Goal: Task Accomplishment & Management: Use online tool/utility

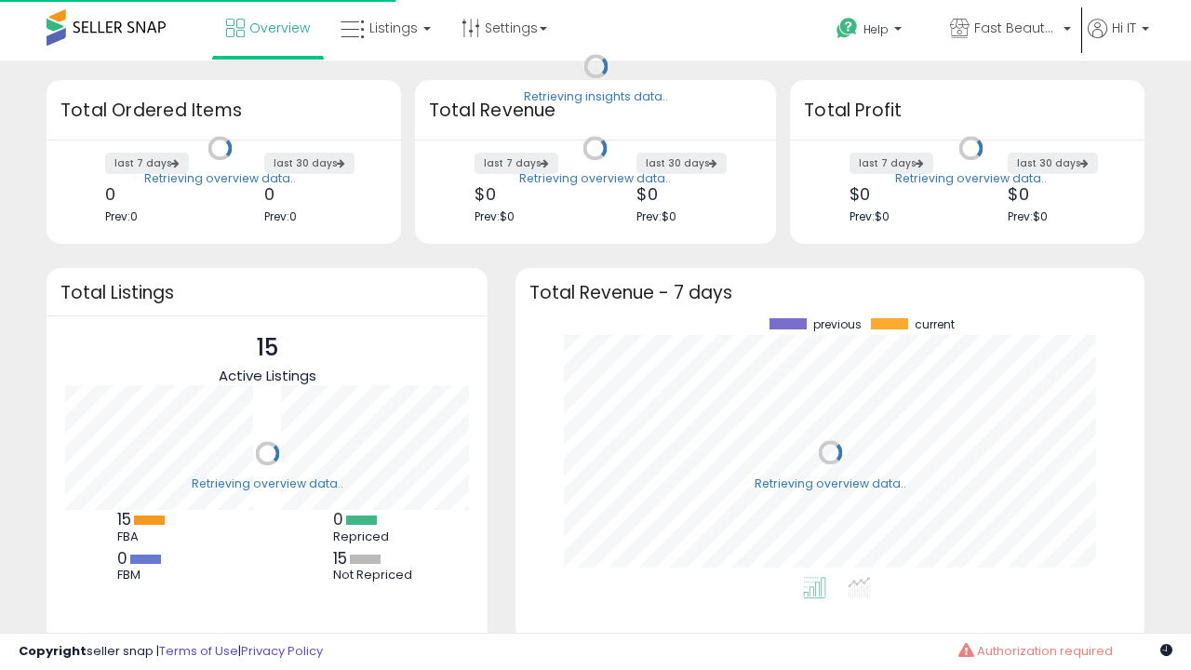
scroll to position [259, 592]
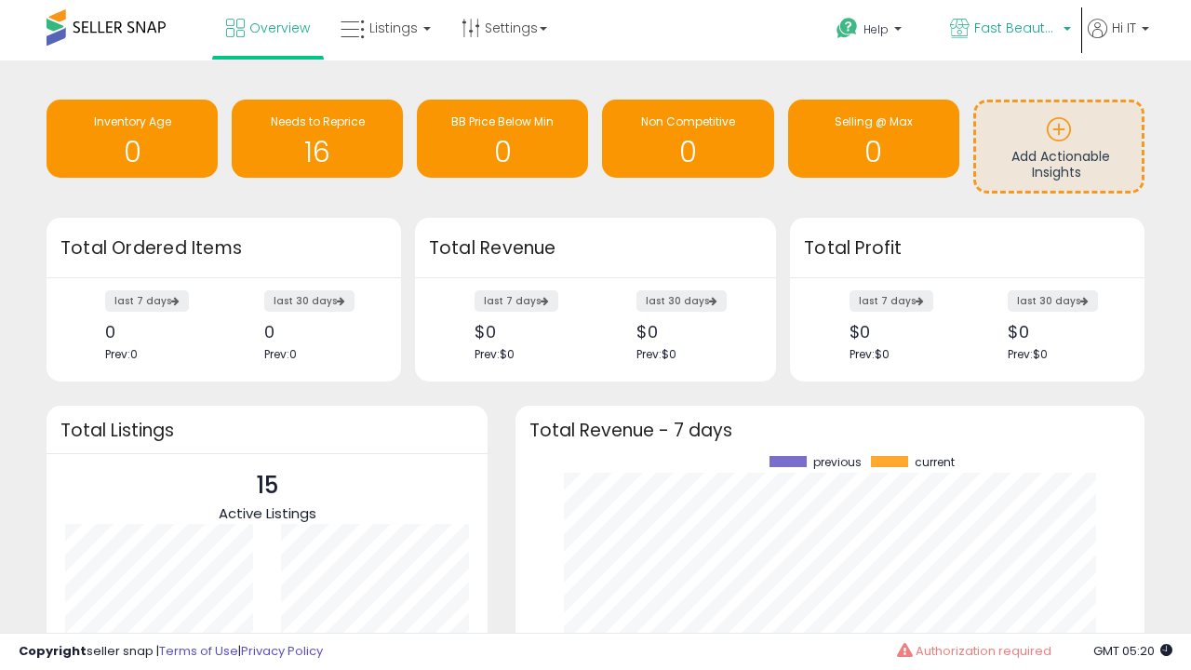
click at [1009, 30] on span "Fast Beauty ([GEOGRAPHIC_DATA])" at bounding box center [1016, 28] width 84 height 19
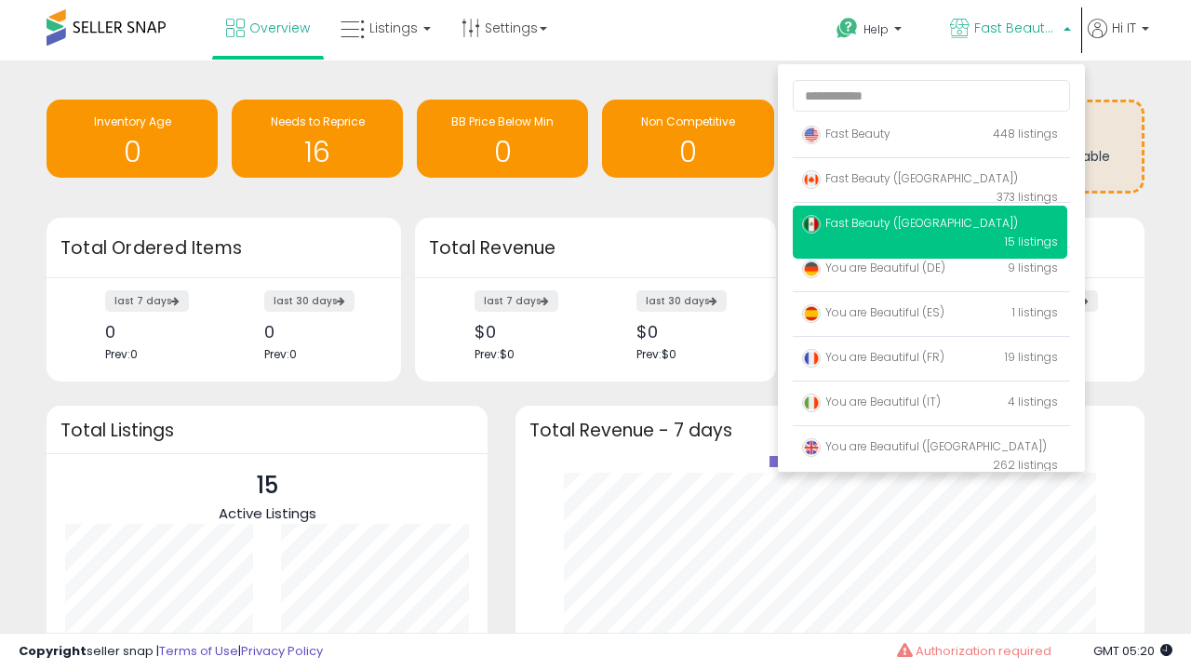
click at [930, 226] on span "Fast Beauty ([GEOGRAPHIC_DATA])" at bounding box center [910, 223] width 216 height 16
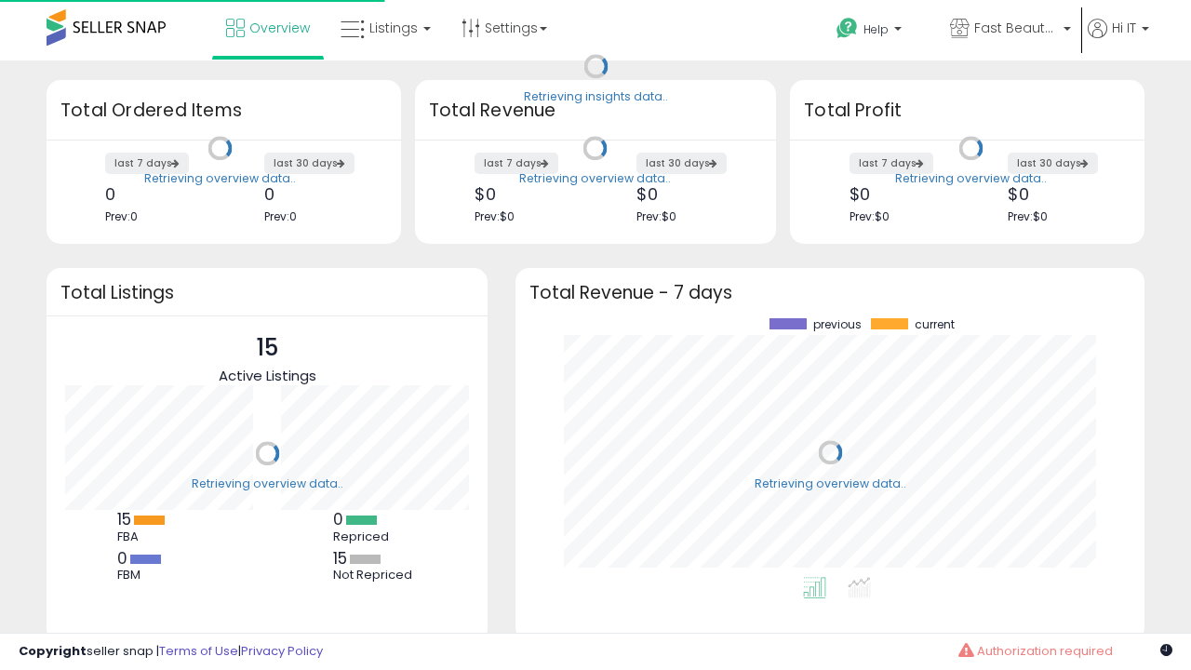
scroll to position [259, 592]
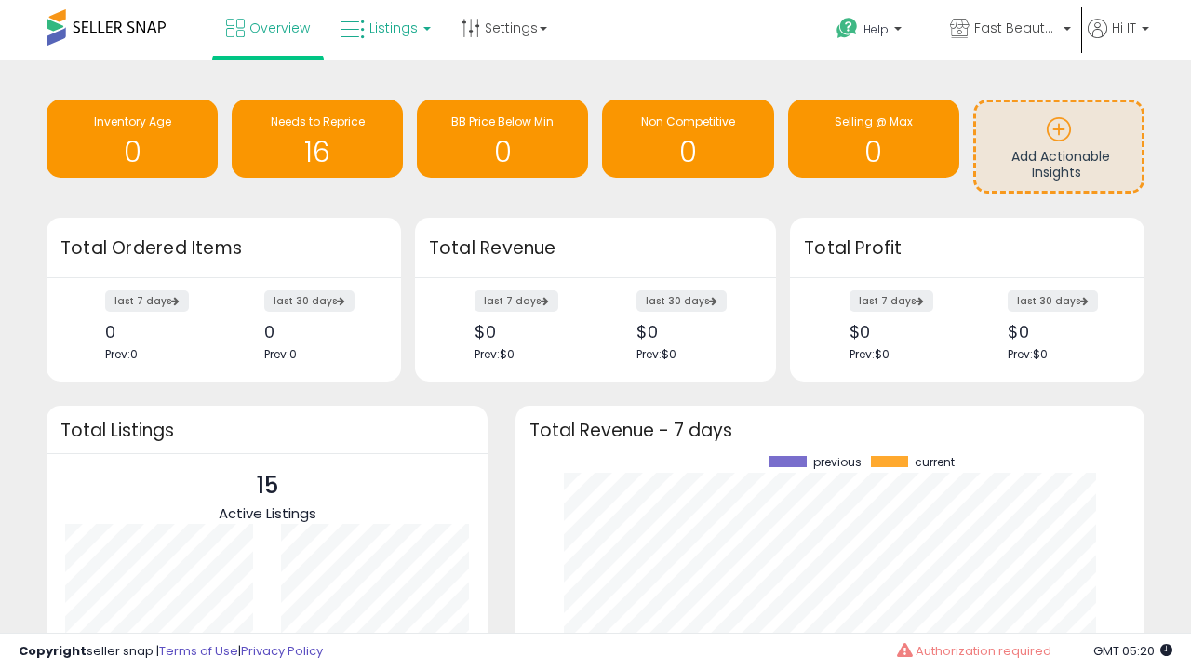
click at [383, 28] on span "Listings" at bounding box center [393, 28] width 48 height 19
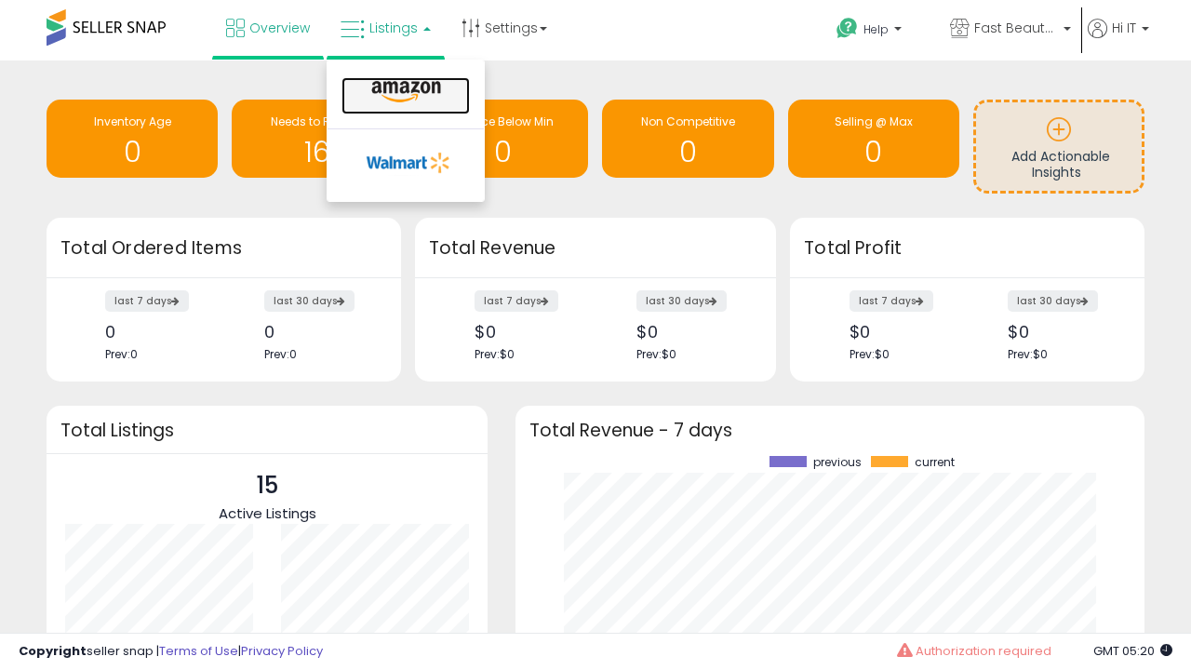
click at [404, 92] on icon at bounding box center [406, 92] width 81 height 24
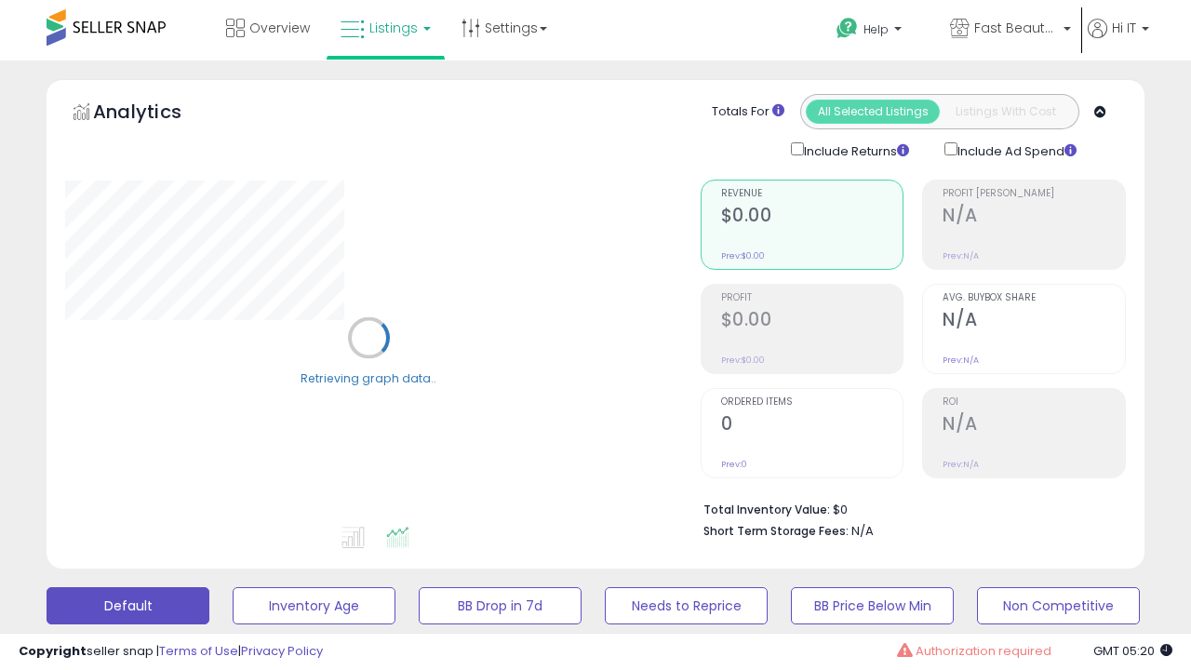
scroll to position [361, 0]
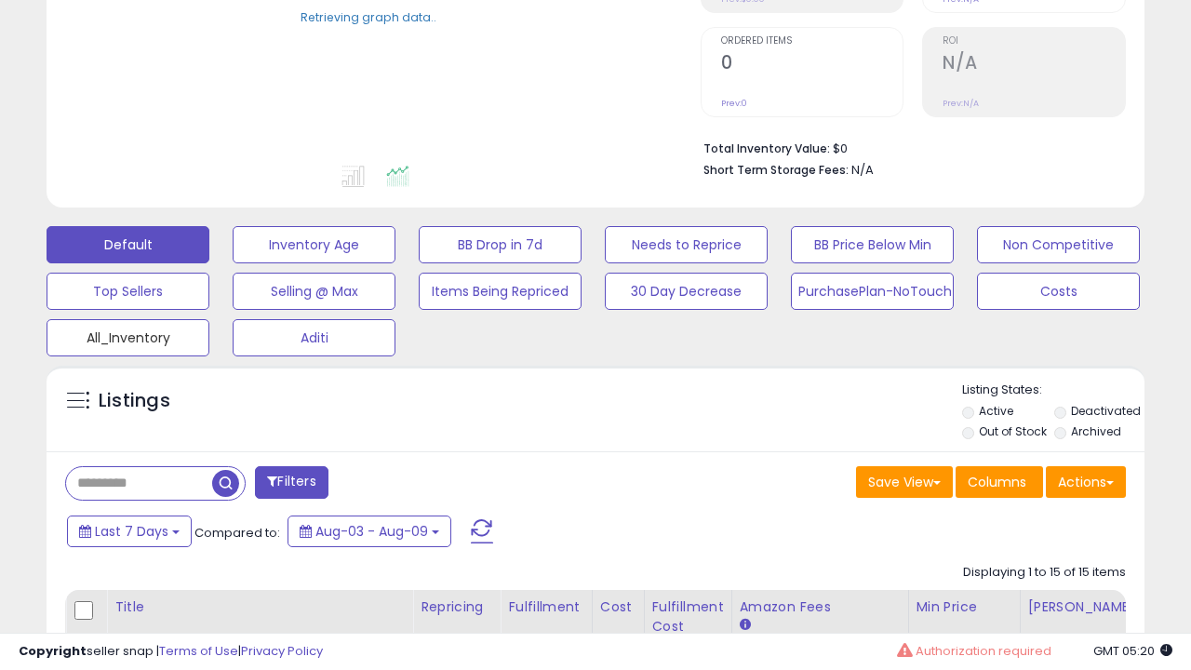
click at [233, 263] on button "All_Inventory" at bounding box center [314, 244] width 163 height 37
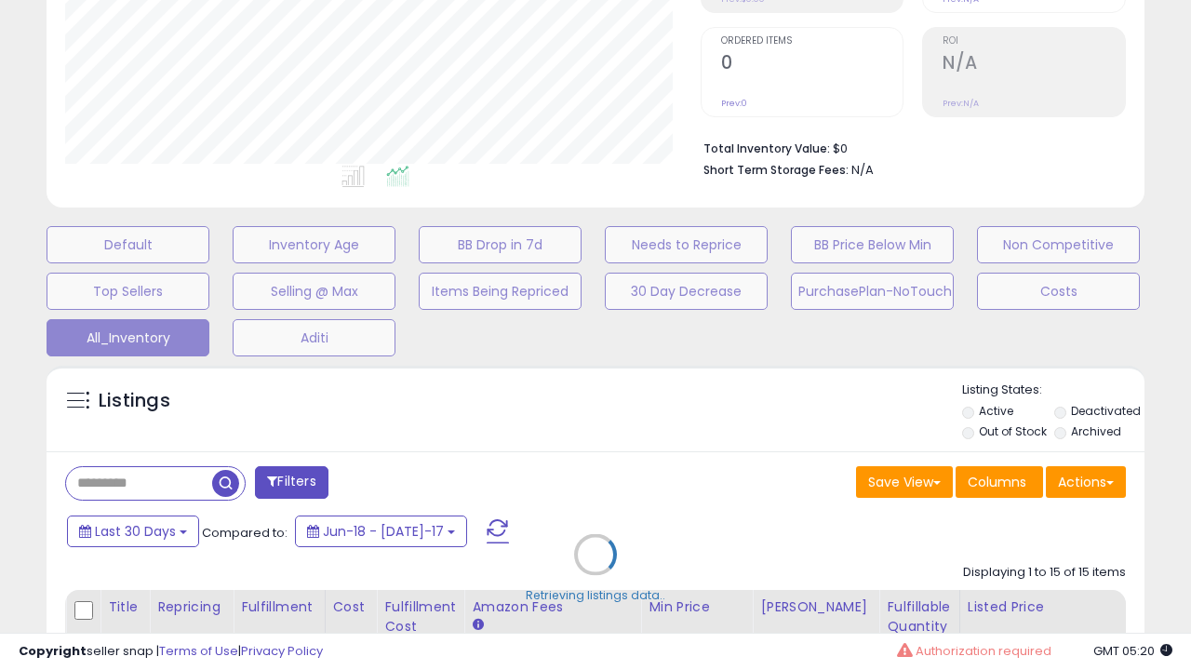
scroll to position [381, 635]
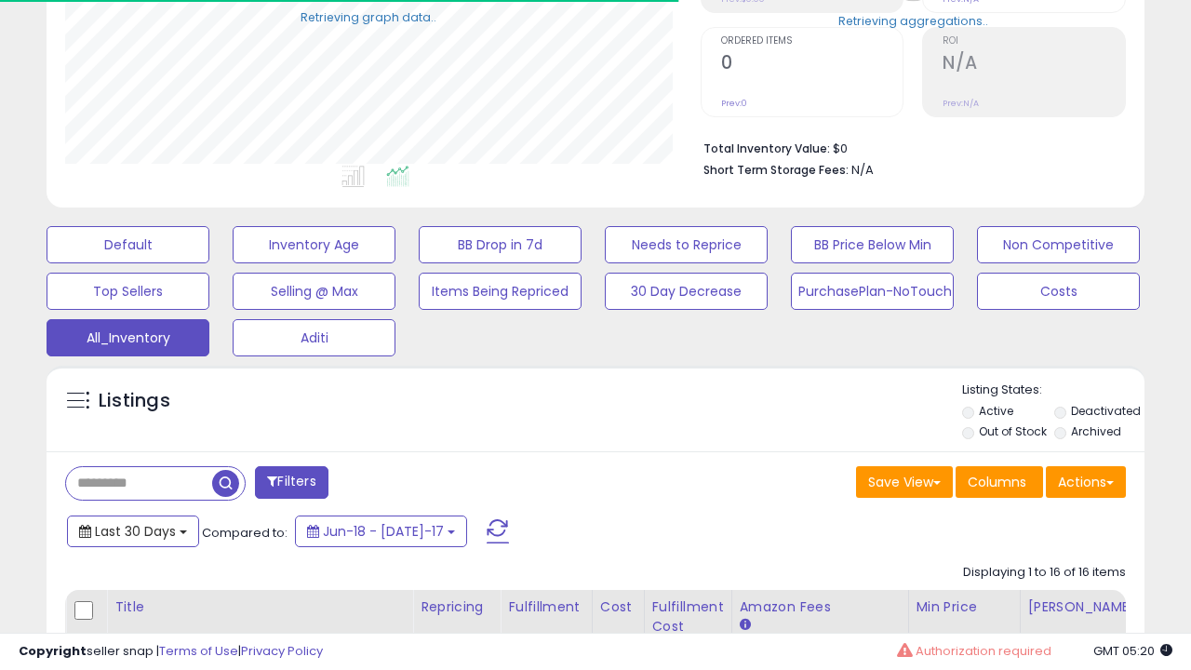
click at [132, 529] on span "Last 30 Days" at bounding box center [135, 531] width 81 height 19
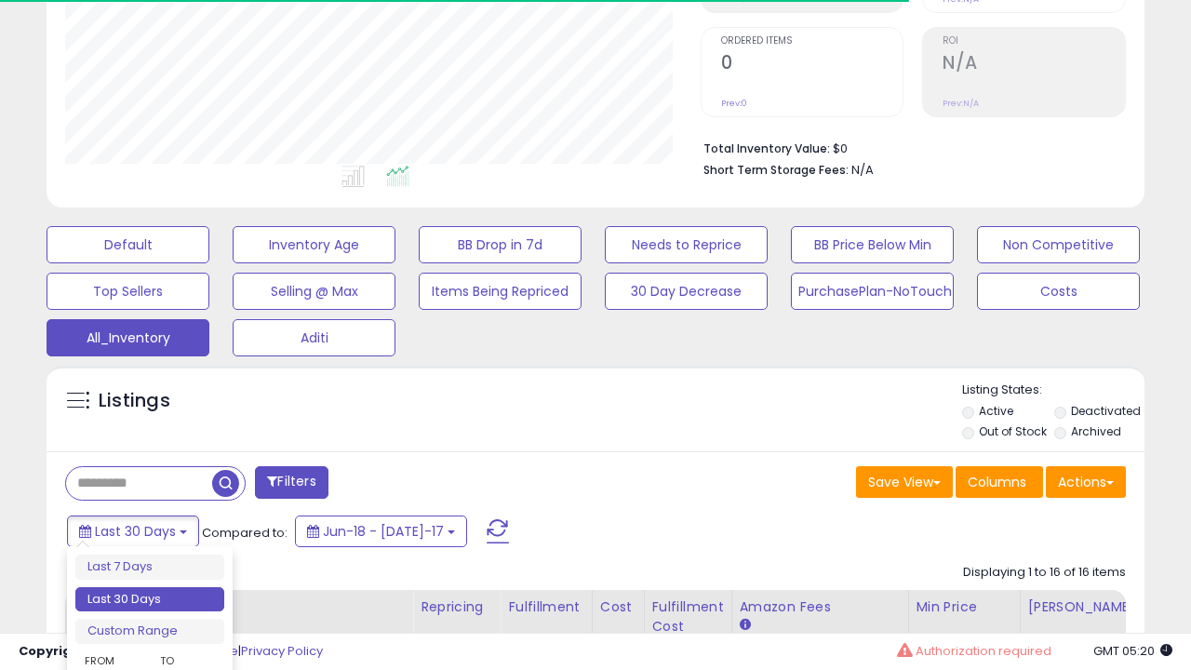
click at [150, 599] on li "Last 30 Days" at bounding box center [149, 599] width 149 height 25
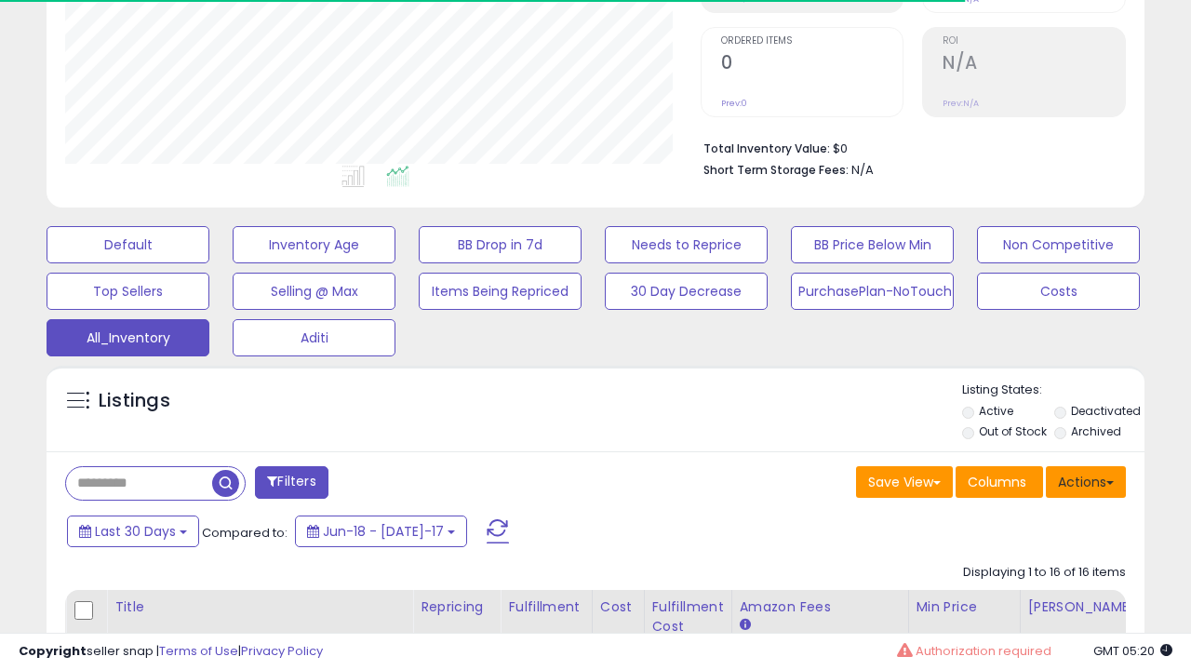
click at [1086, 480] on button "Actions" at bounding box center [1086, 482] width 80 height 32
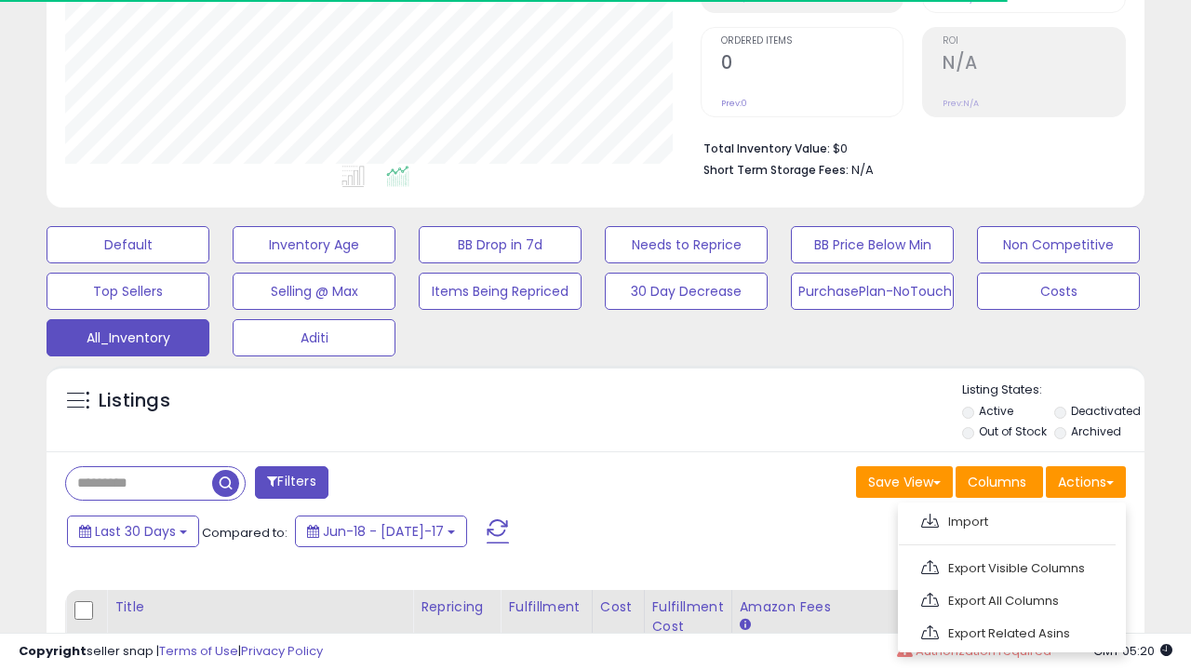
click at [1010, 598] on link "Export All Columns" at bounding box center [1010, 600] width 204 height 29
